Goal: Check status

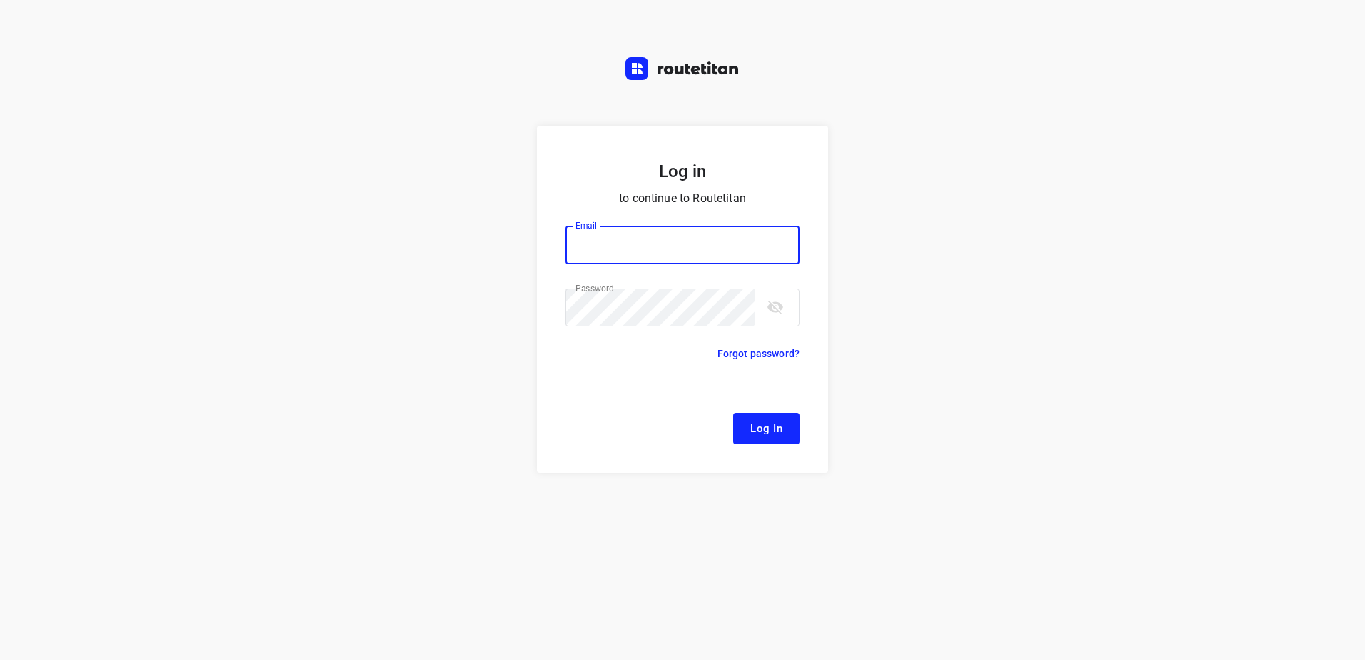
type input "[EMAIL_ADDRESS][DOMAIN_NAME]"
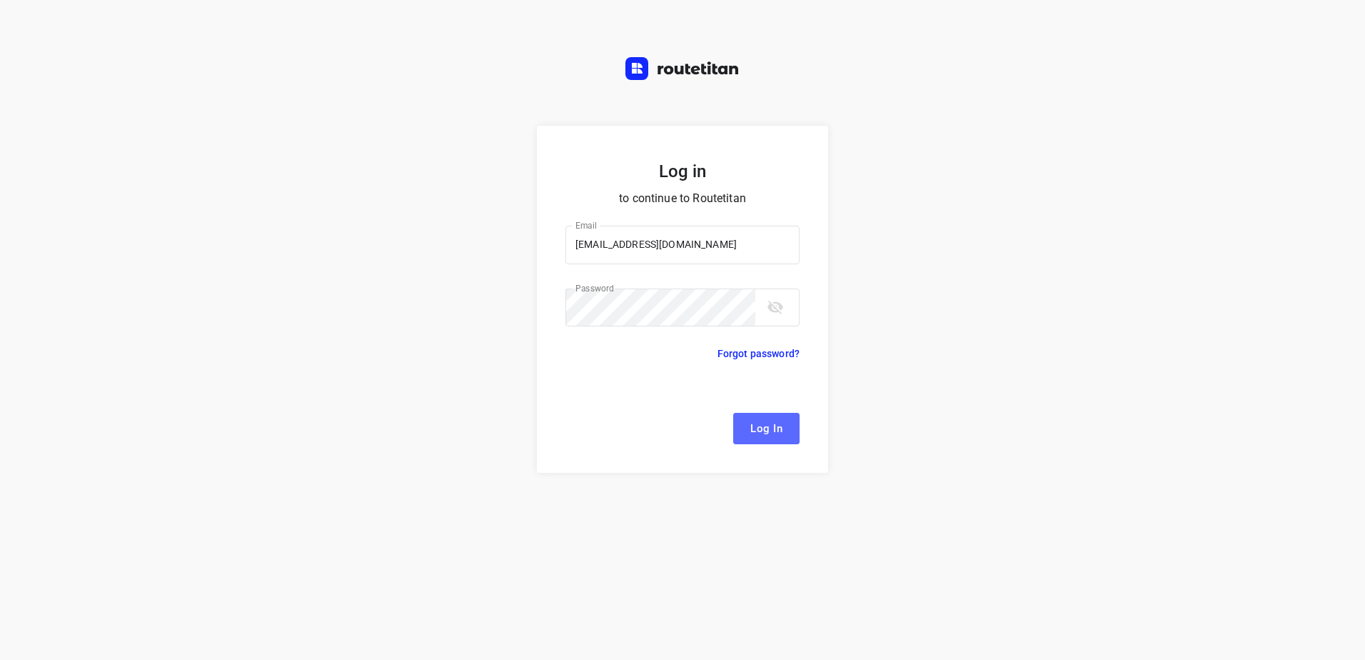
click at [772, 438] on span "Log In" at bounding box center [766, 428] width 32 height 19
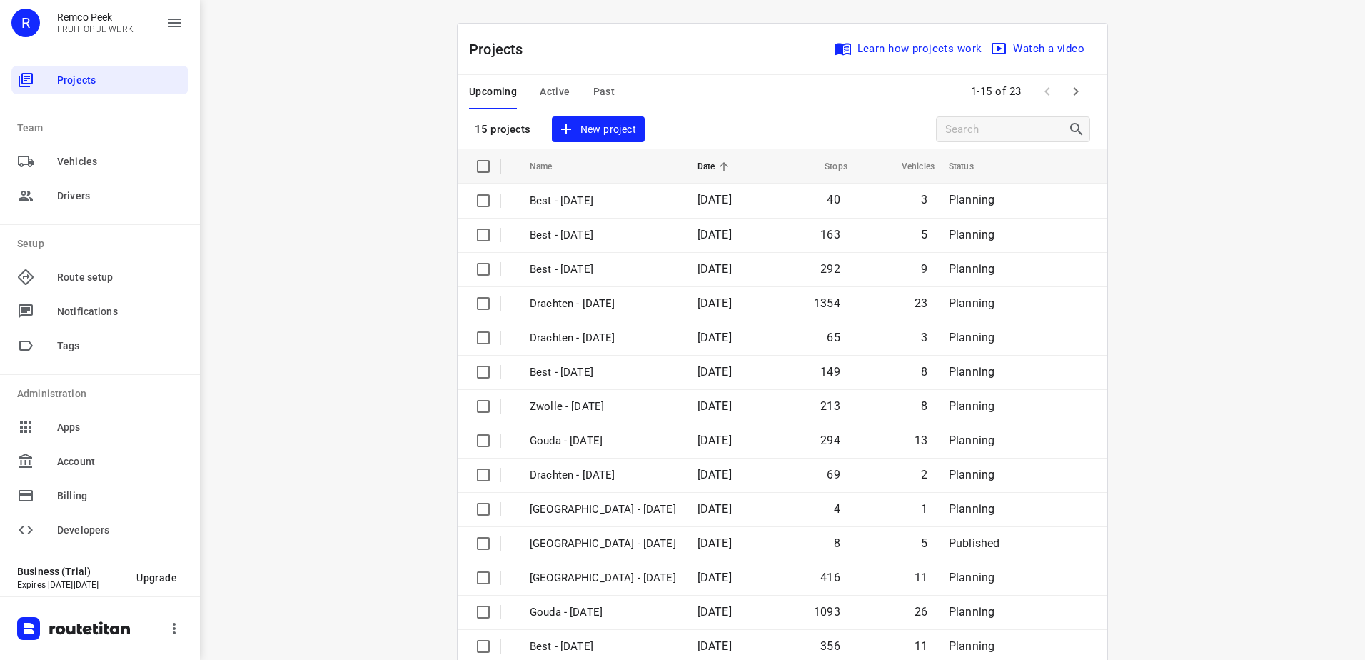
click at [599, 88] on span "Past" at bounding box center [604, 92] width 22 height 18
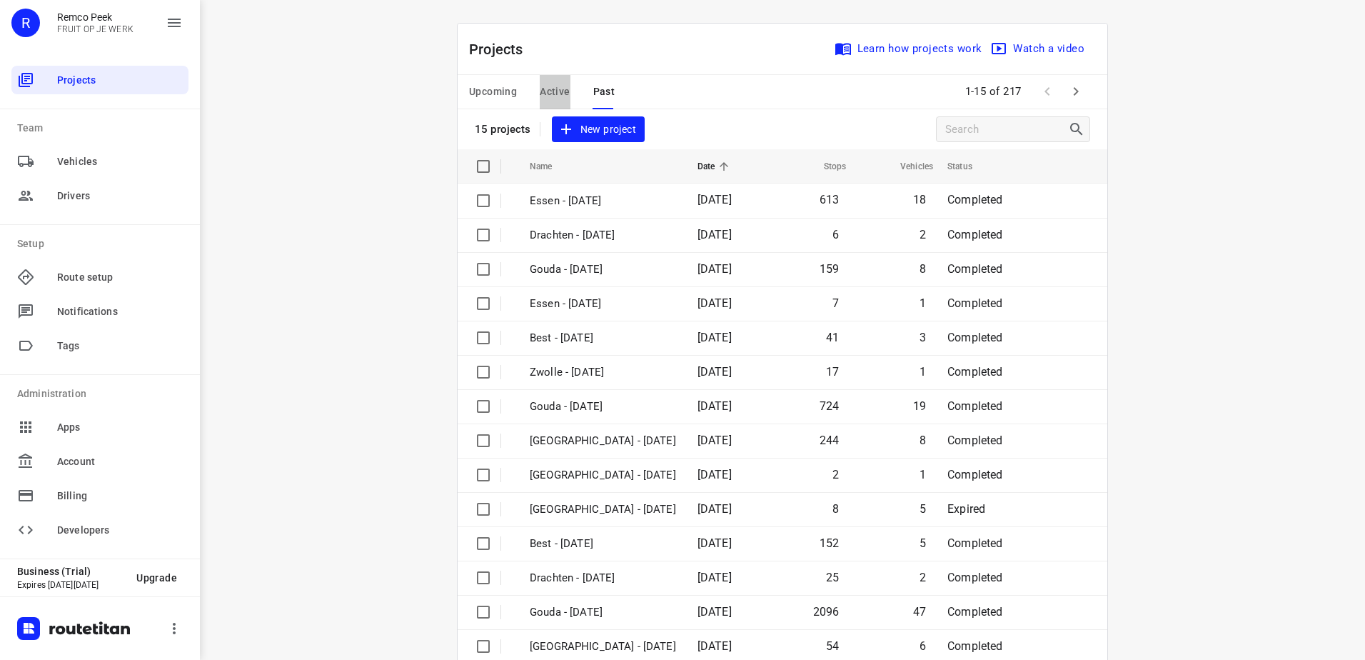
click at [547, 86] on span "Active" at bounding box center [555, 92] width 30 height 18
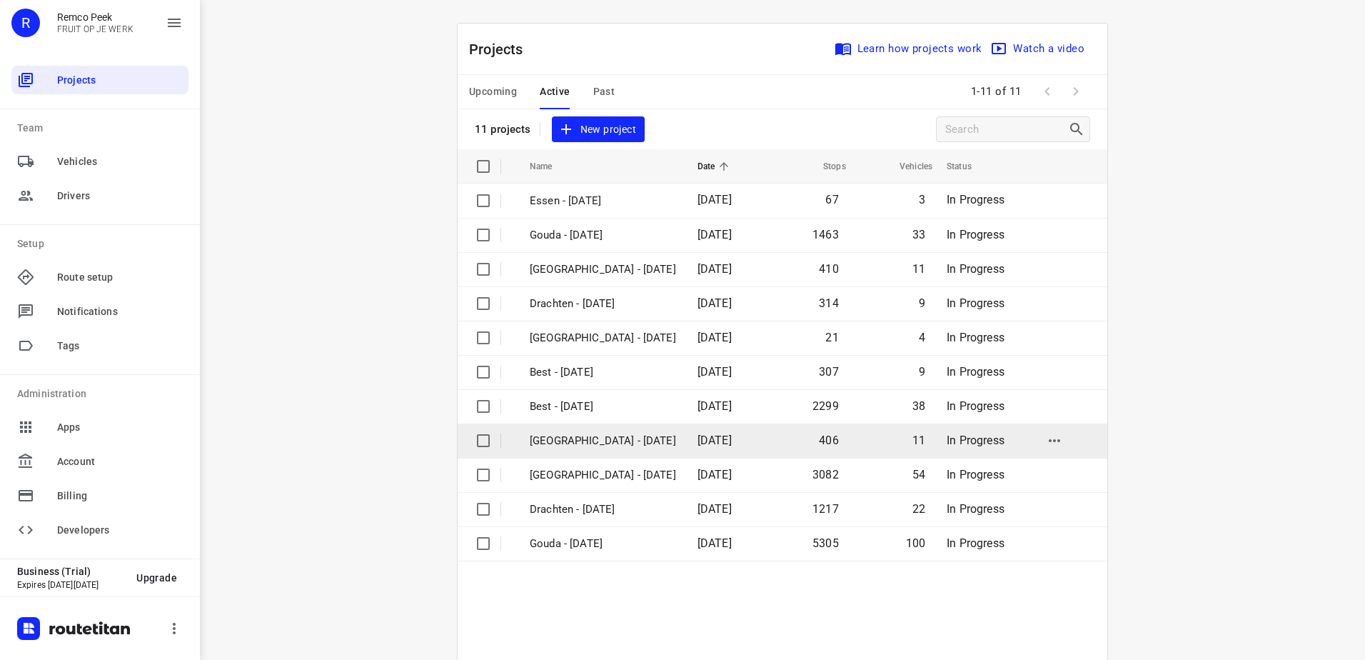
click at [592, 446] on p "[GEOGRAPHIC_DATA] - [DATE]" at bounding box center [603, 441] width 146 height 16
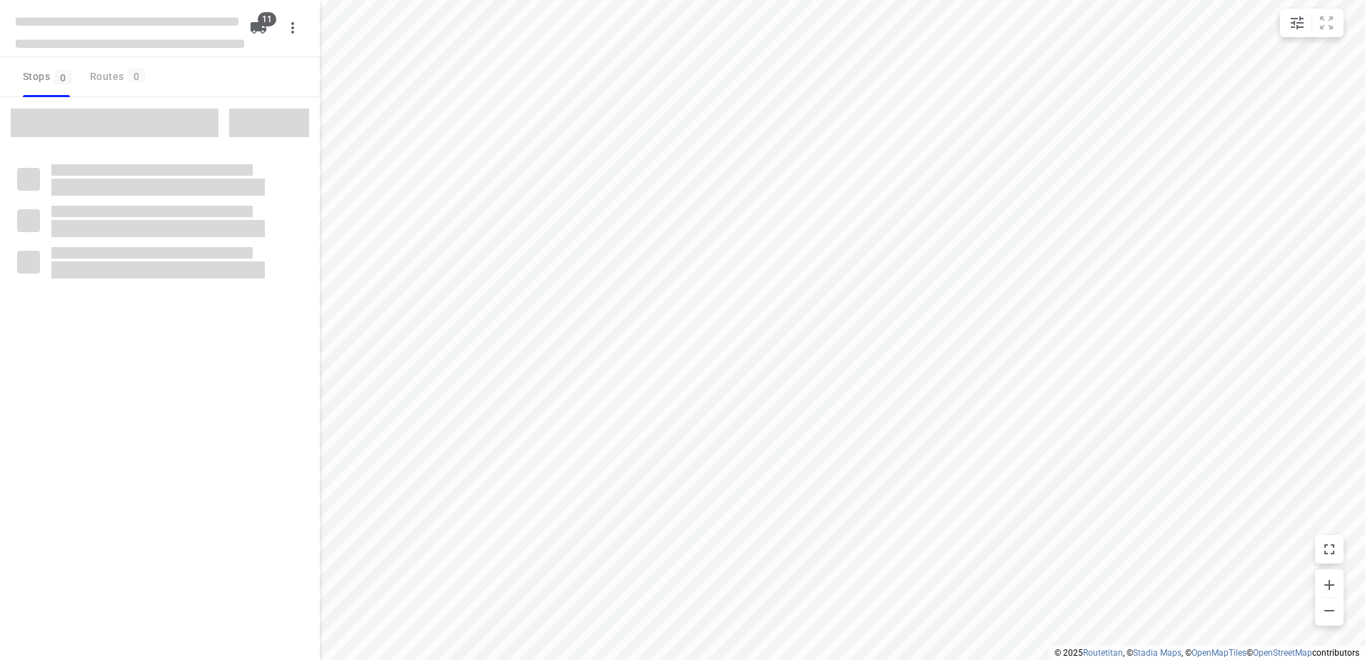
checkbox input "true"
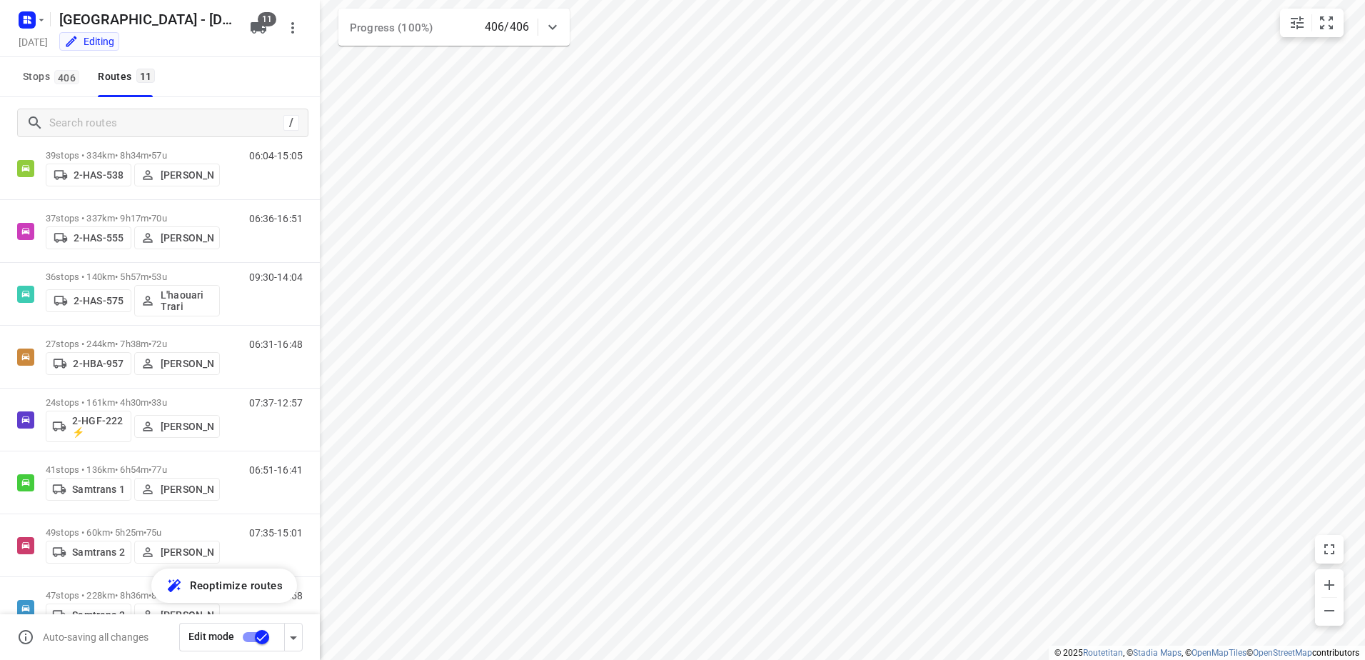
scroll to position [272, 0]
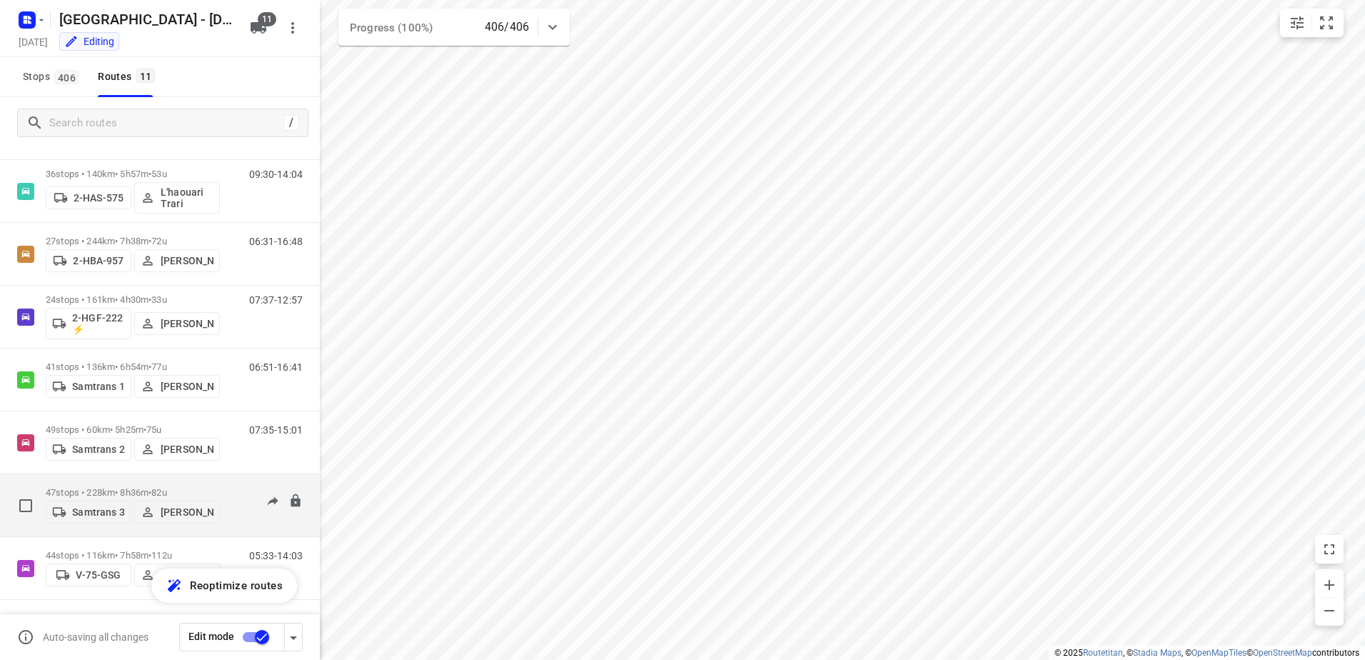
click at [76, 489] on p "47 stops • 228km • 8h36m • 82u" at bounding box center [133, 492] width 174 height 11
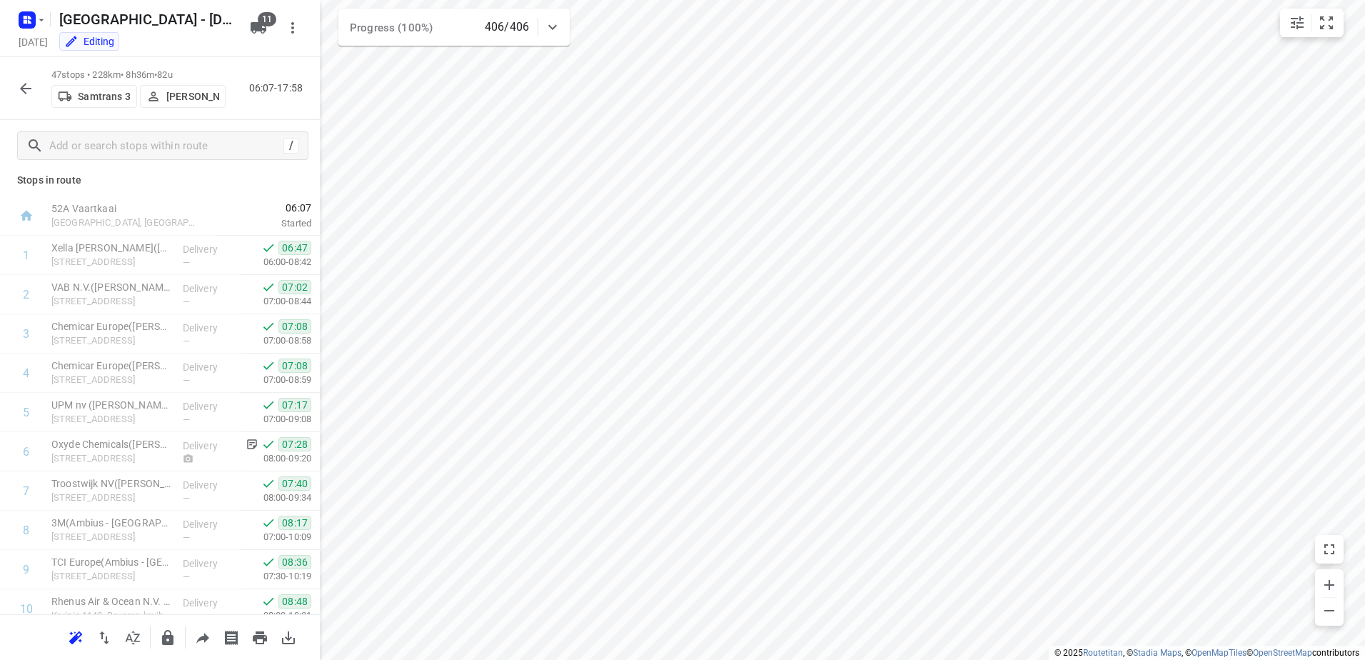
scroll to position [17, 0]
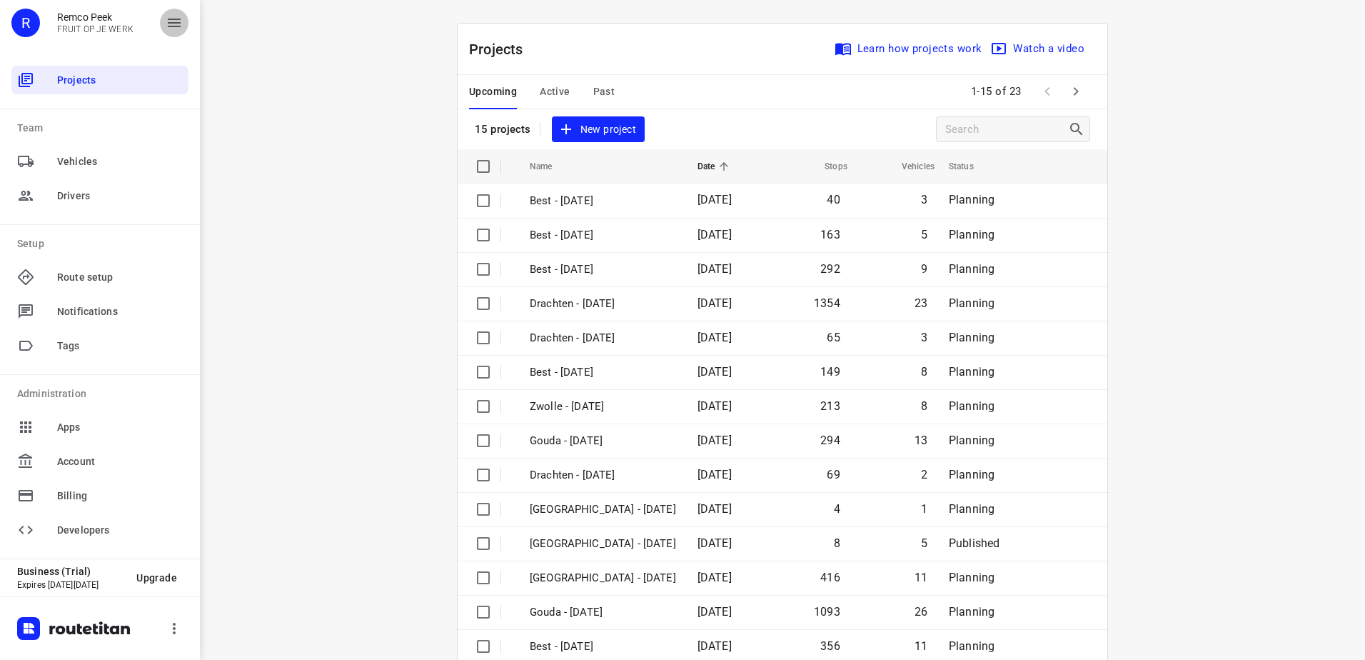
click at [183, 29] on button "button" at bounding box center [174, 23] width 29 height 29
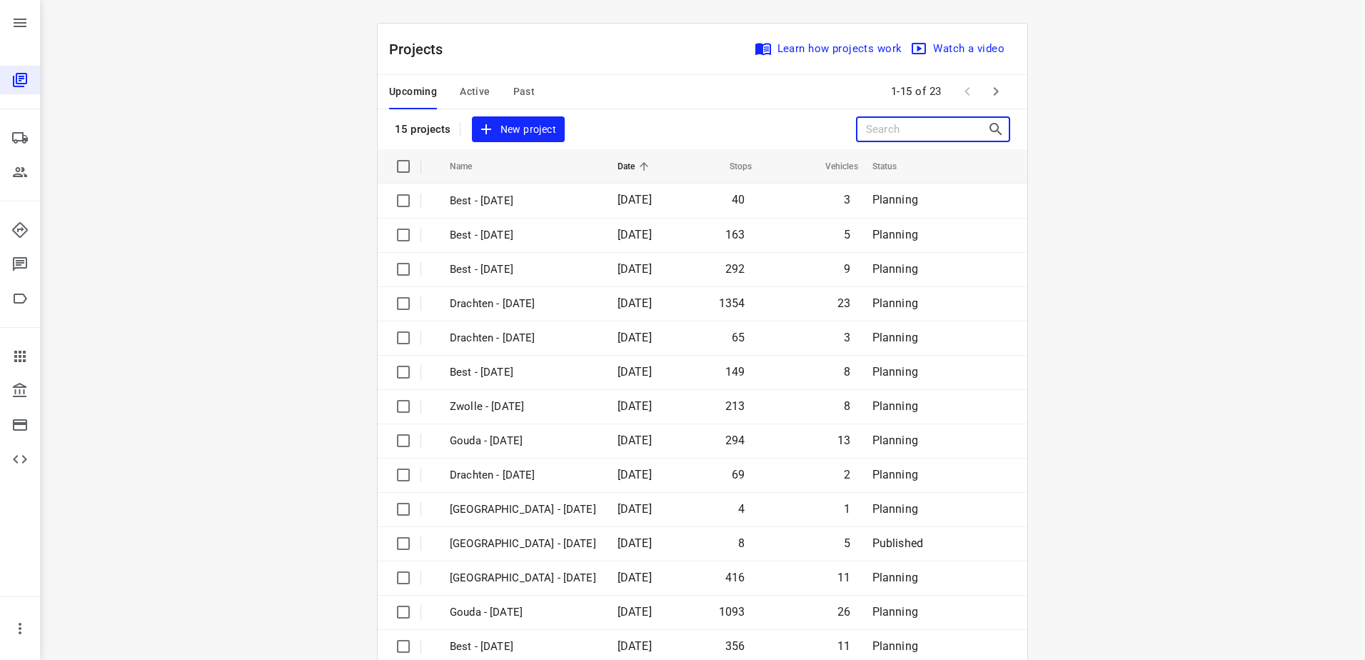
click at [919, 127] on input "Search projects" at bounding box center [926, 129] width 121 height 22
click at [522, 89] on span "Past" at bounding box center [524, 92] width 22 height 18
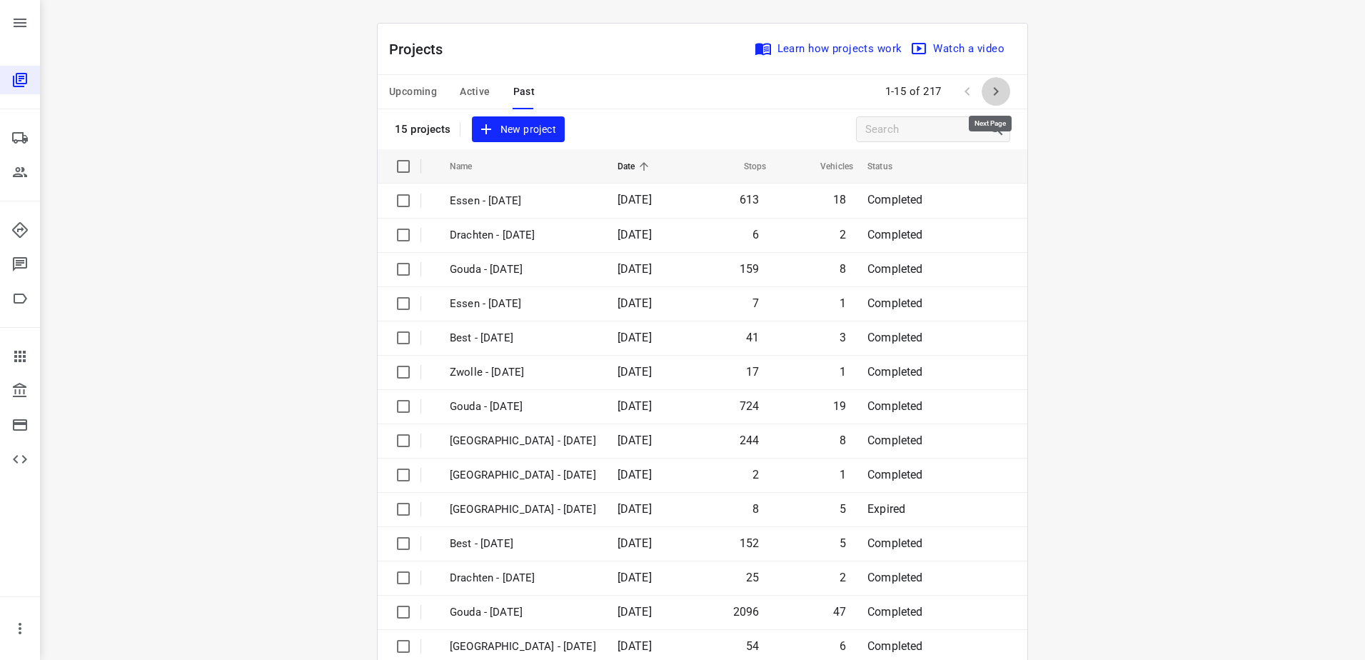
click at [993, 92] on icon "button" at bounding box center [995, 91] width 17 height 17
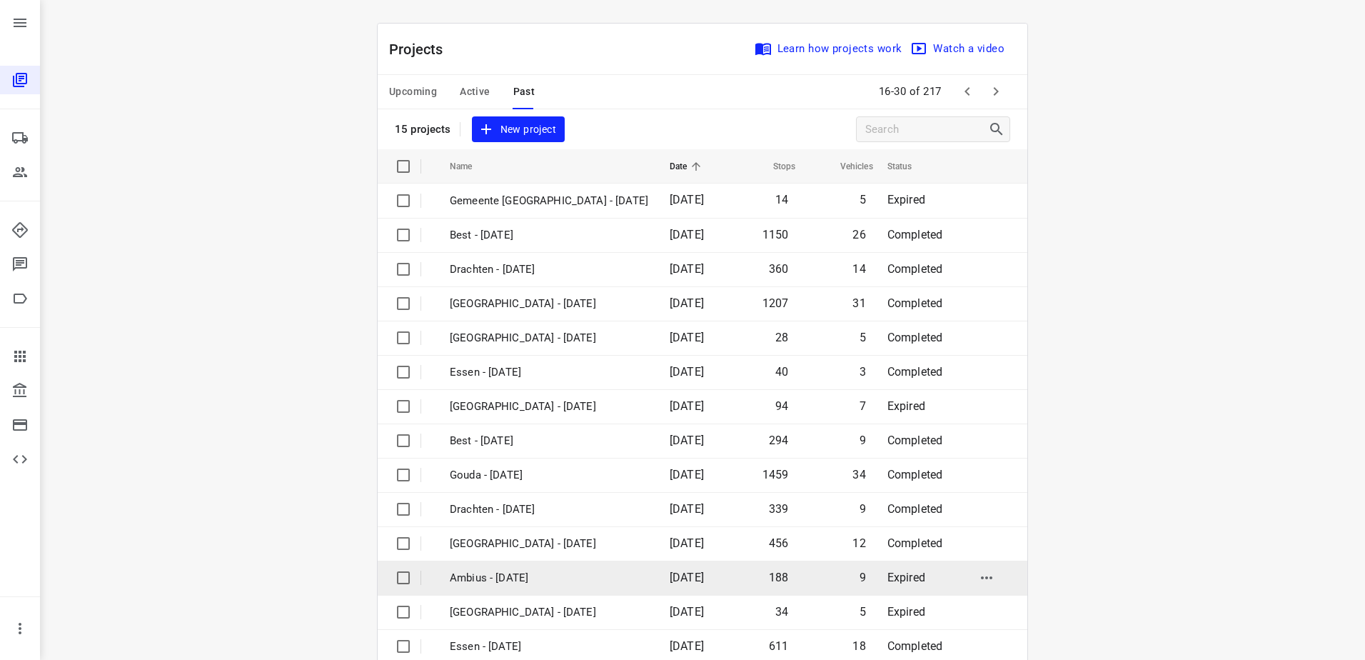
click at [464, 575] on p "Ambius - [DATE]" at bounding box center [549, 578] width 198 height 16
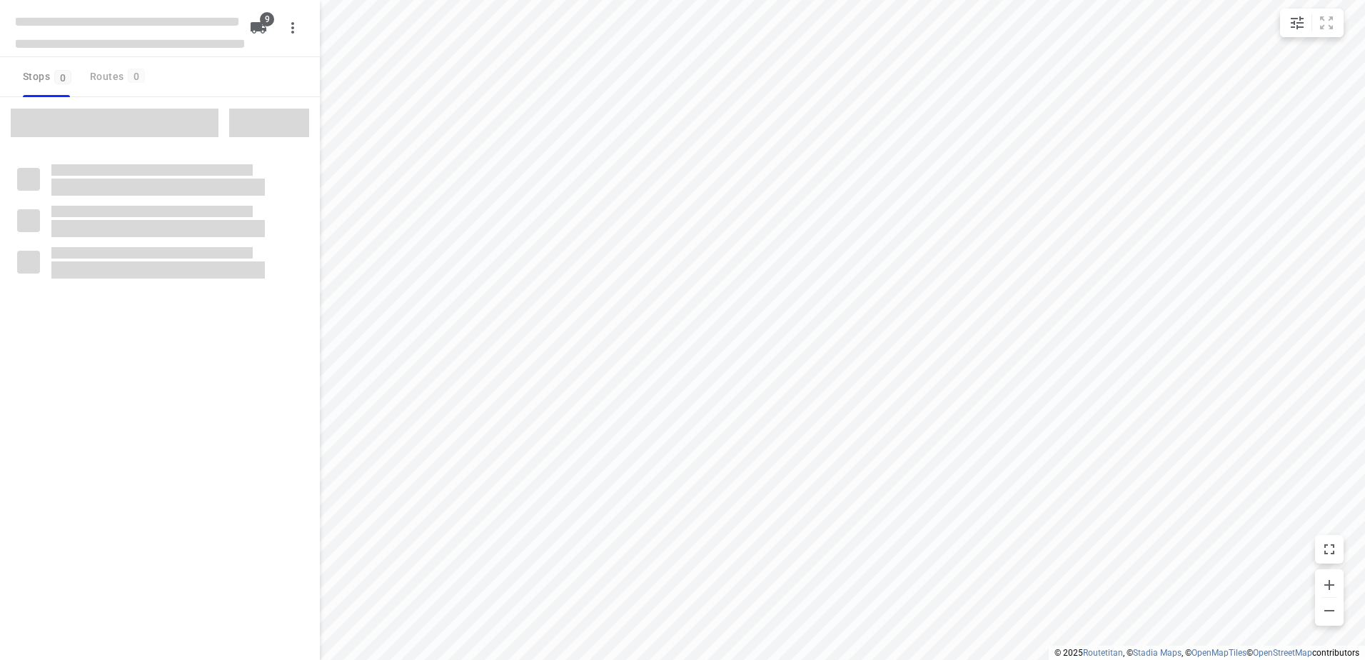
checkbox input "true"
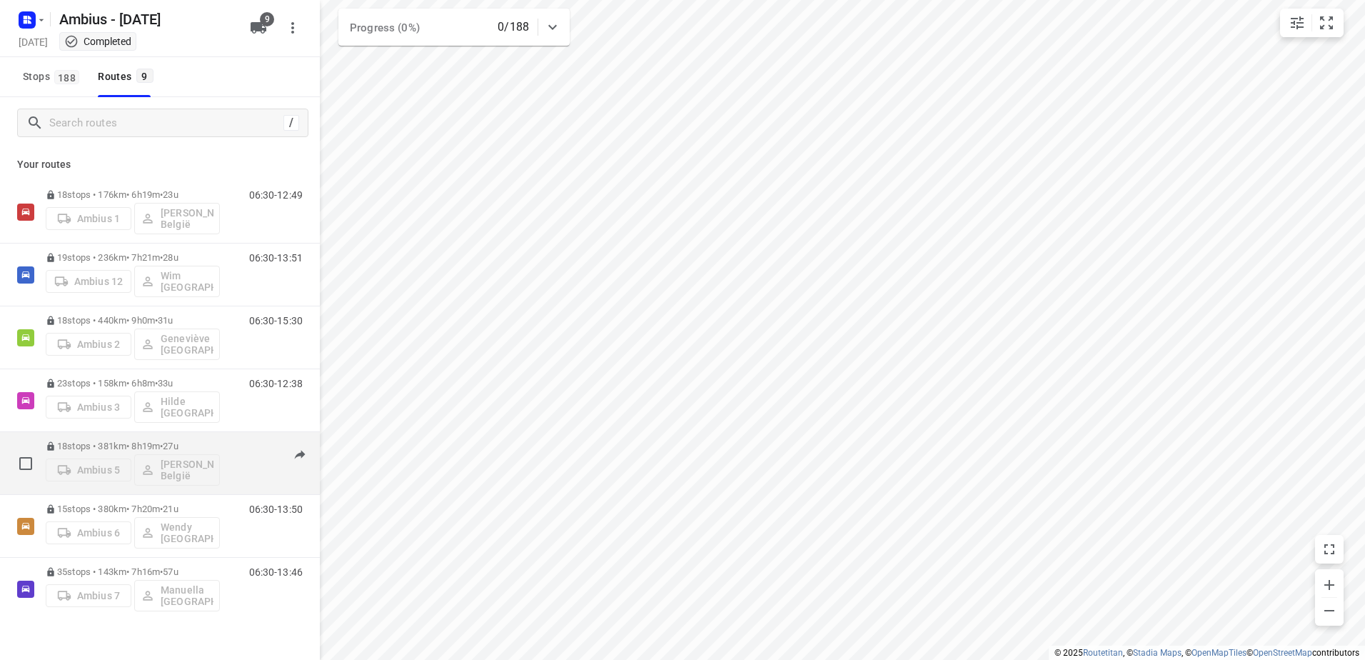
click at [91, 433] on div "18 stops • 381km • 8h19m • 27u Ambius 5 [PERSON_NAME] België 06:30-14:49" at bounding box center [160, 463] width 320 height 63
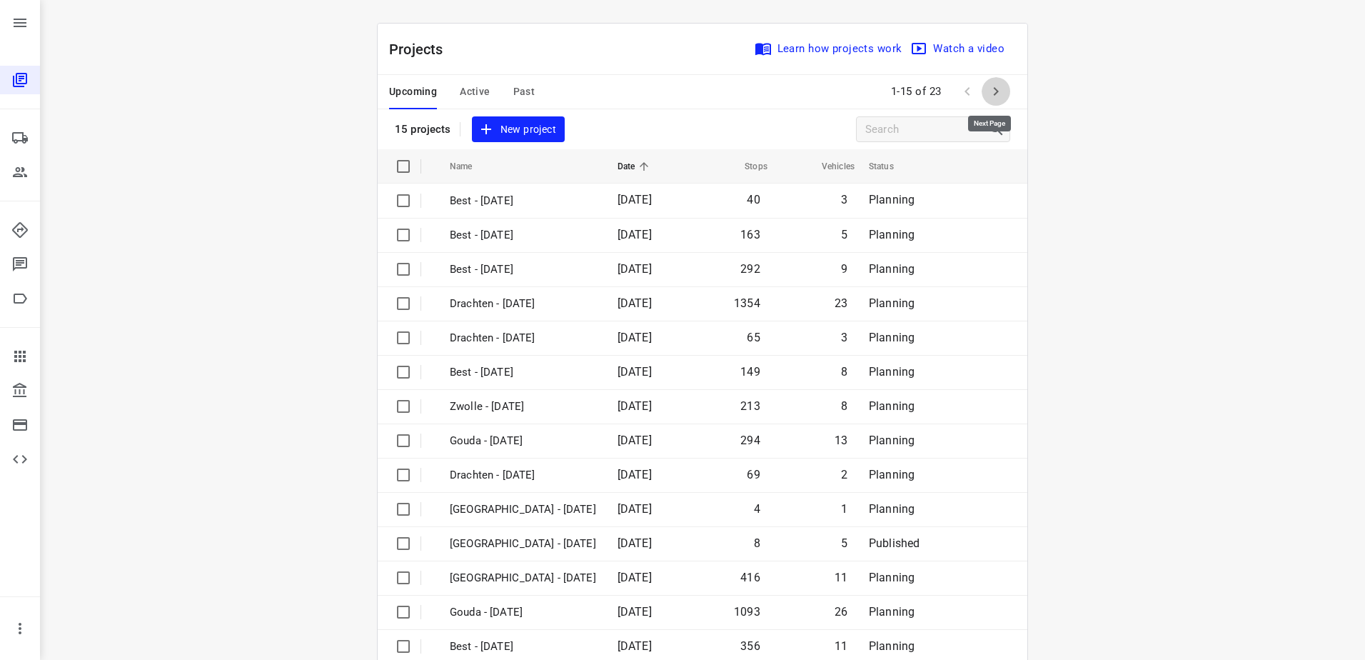
click at [987, 96] on icon "button" at bounding box center [995, 91] width 17 height 17
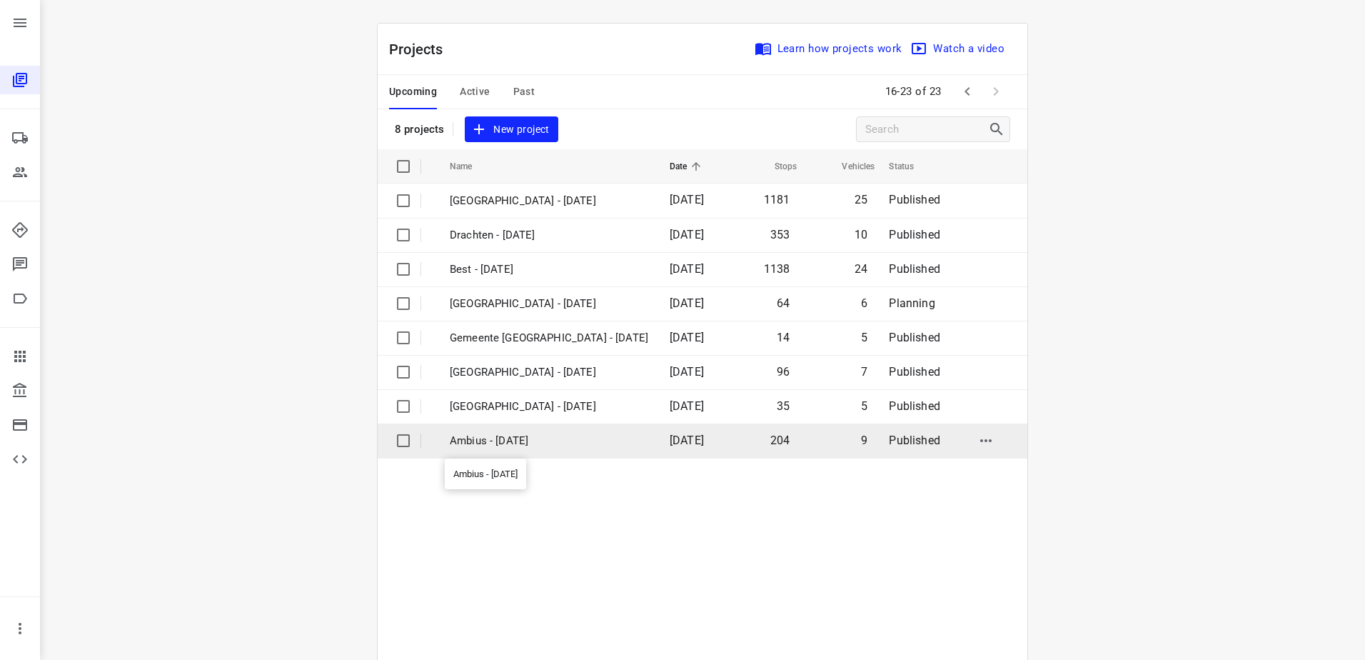
click at [558, 433] on p "Ambius - [DATE]" at bounding box center [549, 441] width 198 height 16
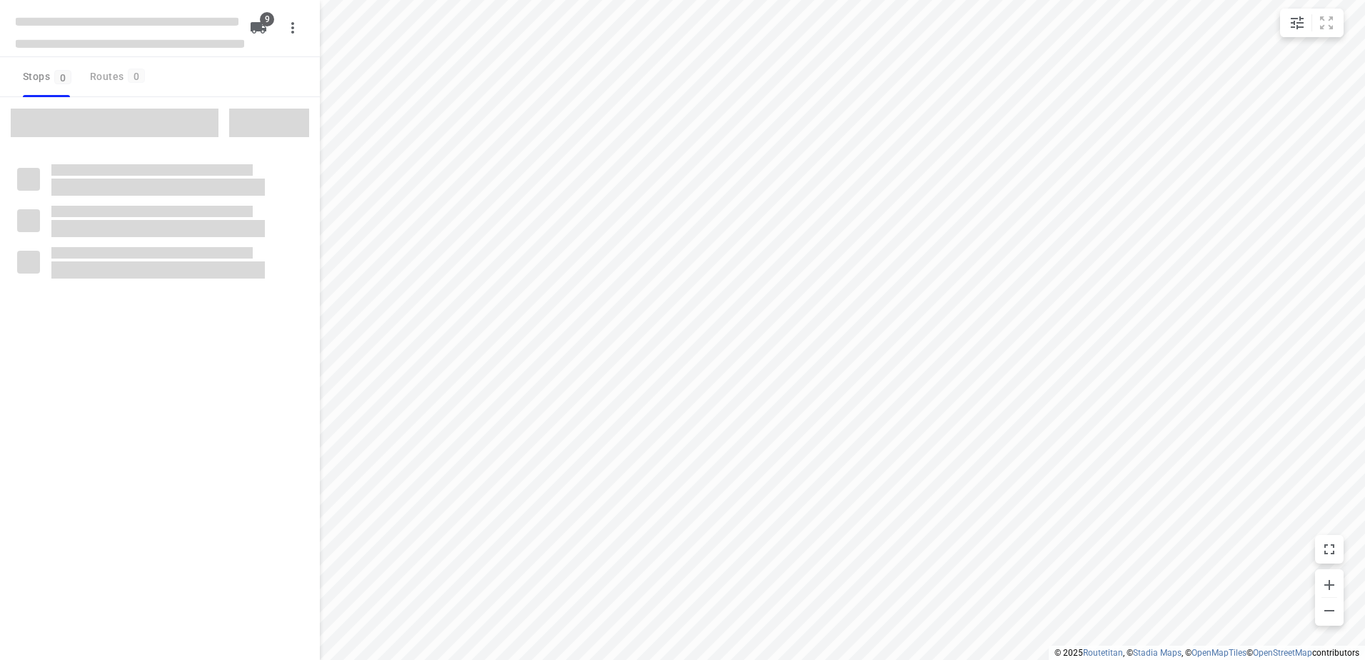
checkbox input "true"
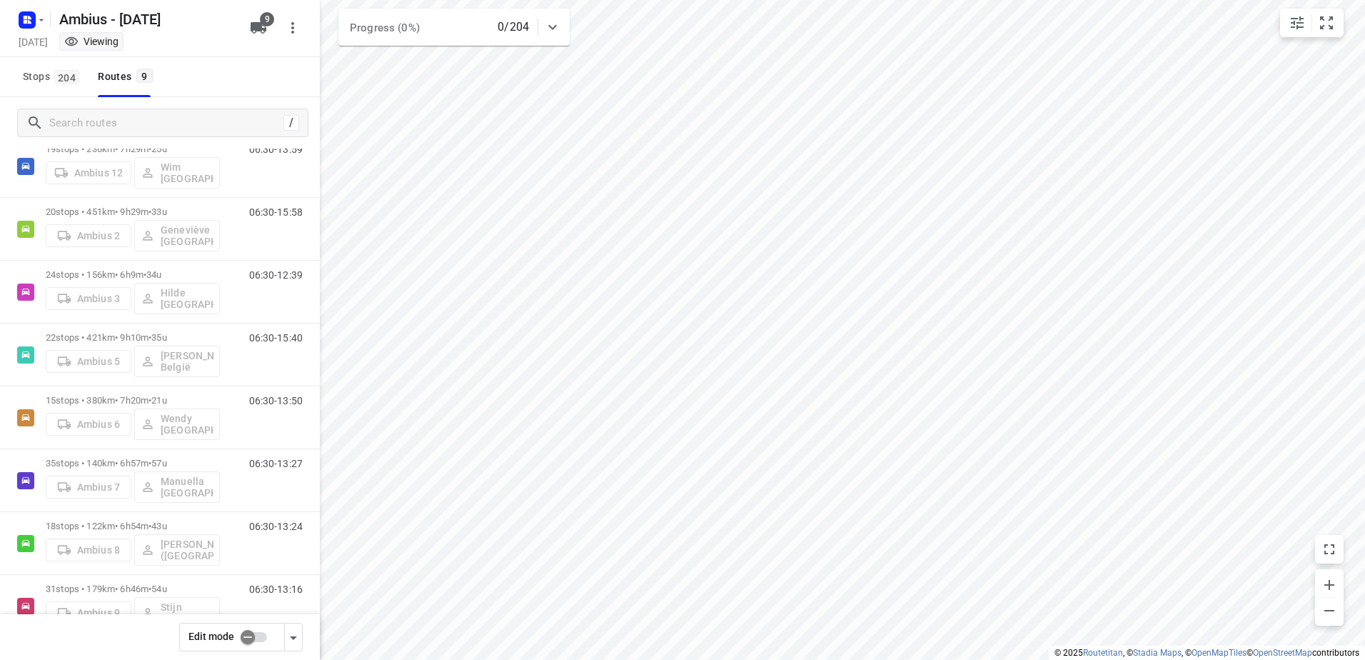
scroll to position [146, 0]
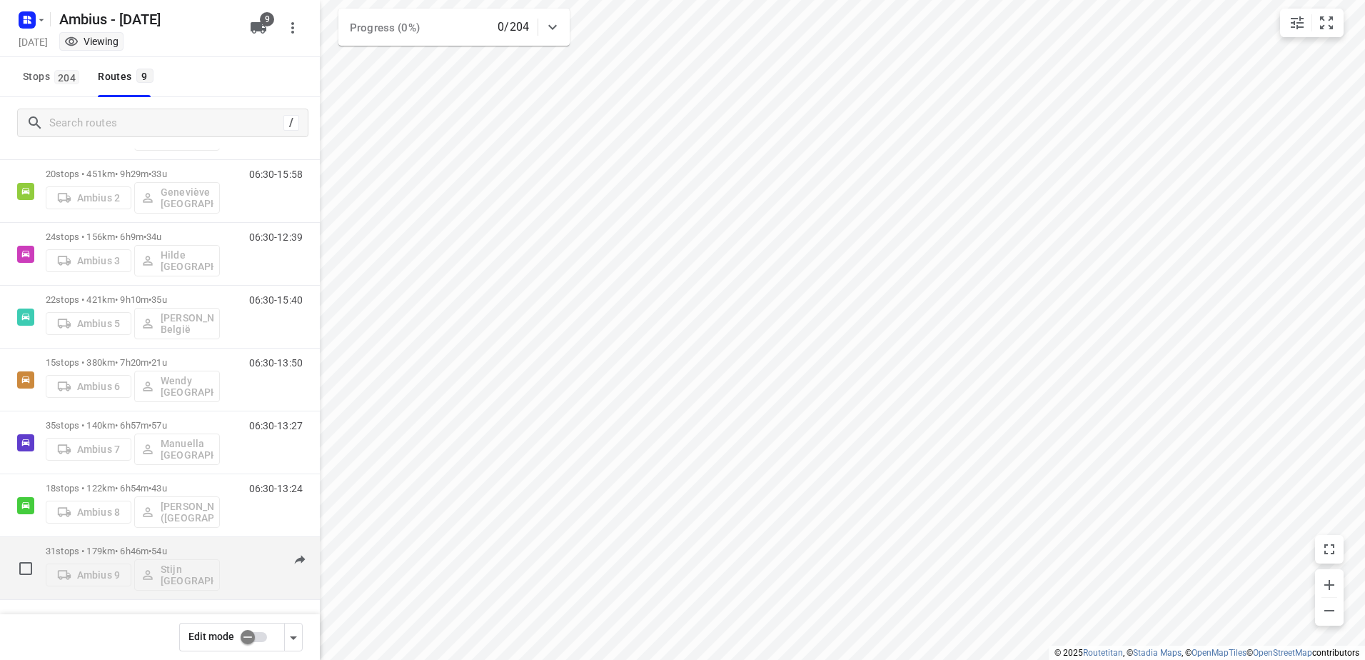
click at [114, 556] on p "31 stops • 179km • 6h46m • 54u" at bounding box center [133, 550] width 174 height 11
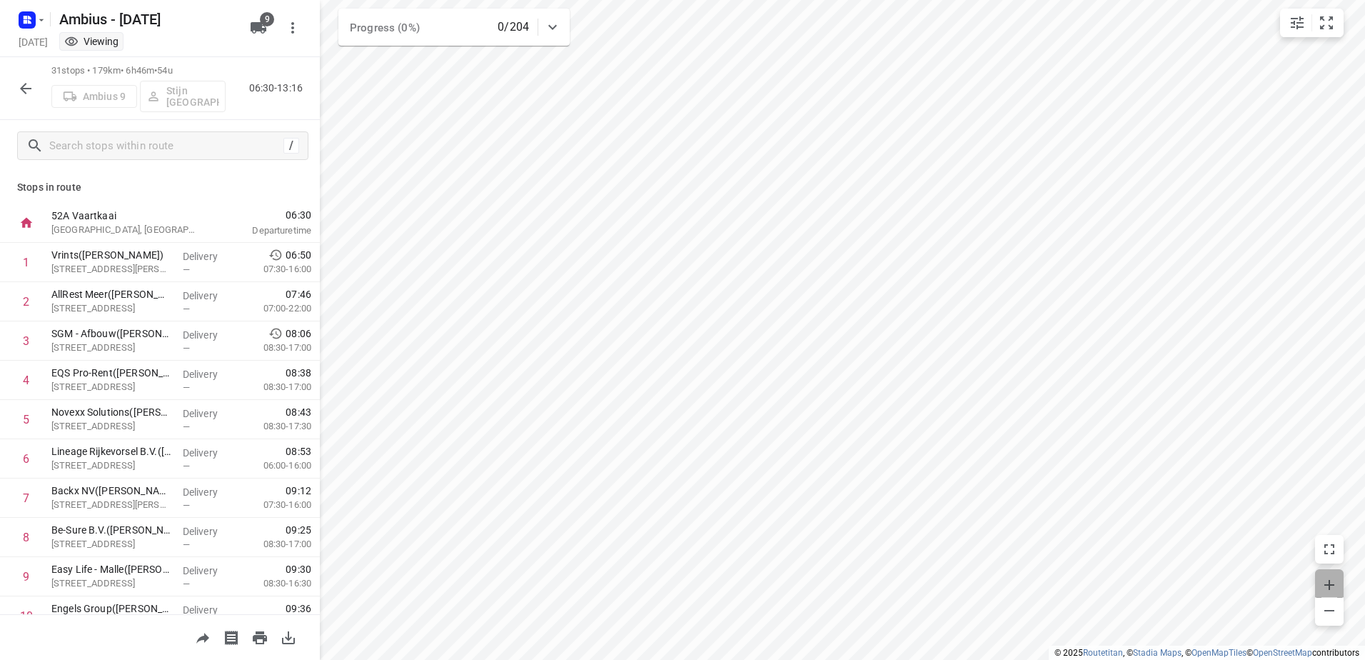
click at [1321, 577] on icon "button" at bounding box center [1328, 584] width 17 height 17
click at [1328, 577] on icon "button" at bounding box center [1328, 584] width 17 height 17
click at [1315, 579] on span "button" at bounding box center [1329, 583] width 29 height 20
